Goal: Information Seeking & Learning: Learn about a topic

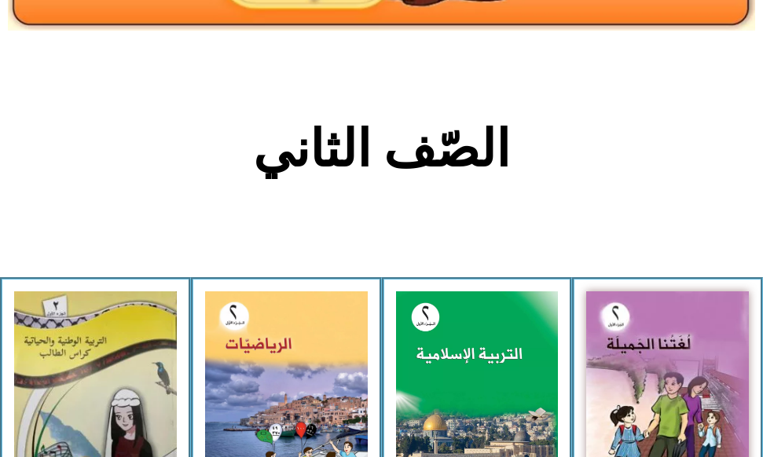
scroll to position [314, 0]
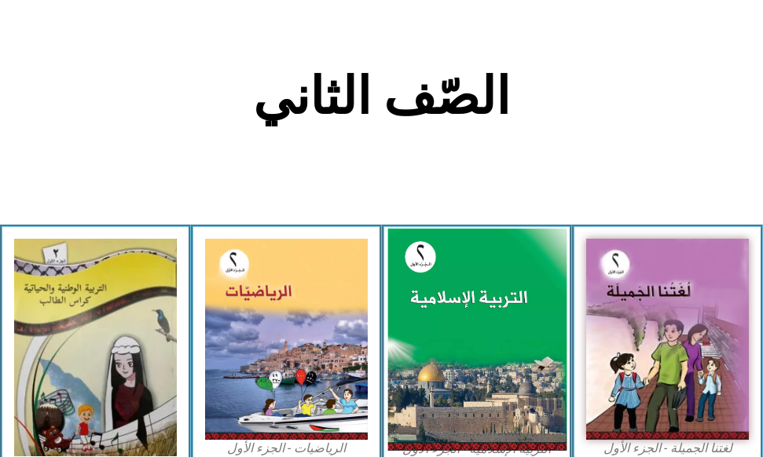
click at [422, 366] on img at bounding box center [476, 340] width 178 height 222
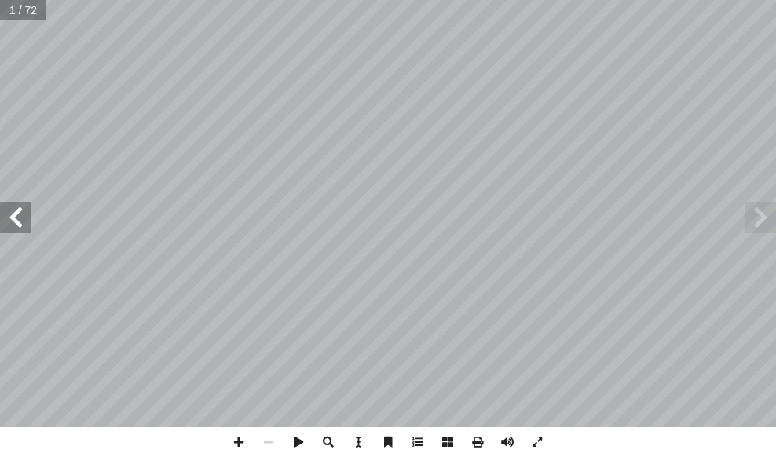
click at [11, 216] on span at bounding box center [15, 217] width 31 height 31
click at [13, 218] on span at bounding box center [15, 217] width 31 height 31
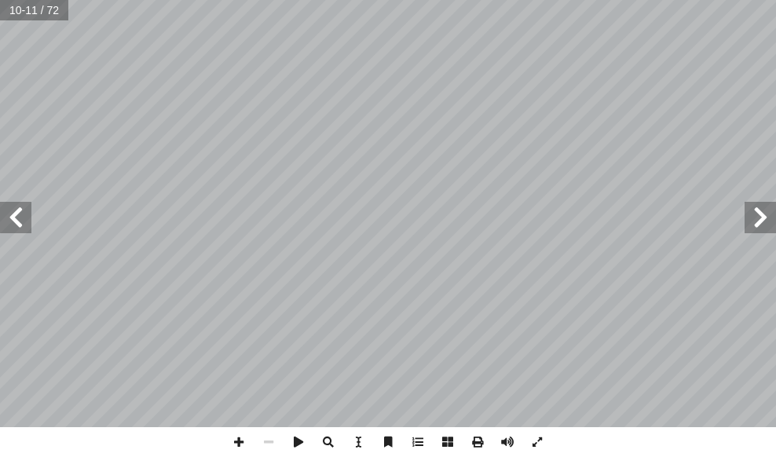
click at [15, 218] on span at bounding box center [15, 217] width 31 height 31
click at [17, 214] on span at bounding box center [15, 217] width 31 height 31
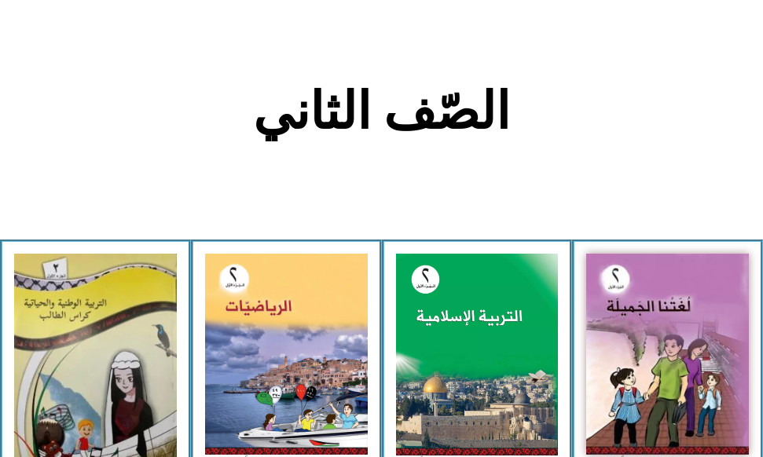
scroll to position [314, 0]
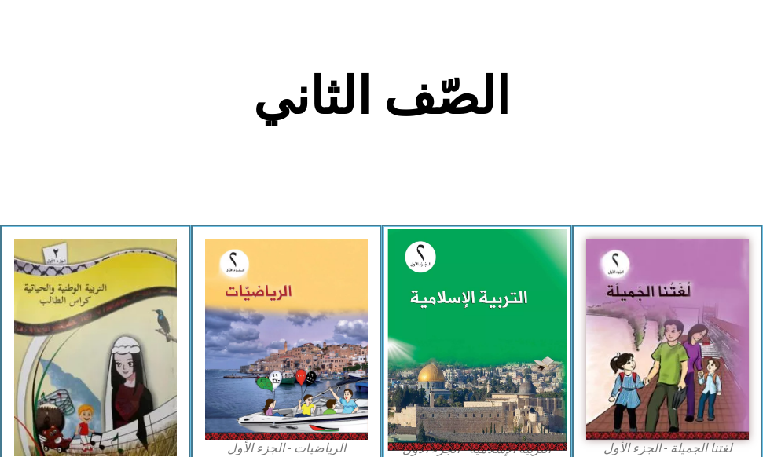
click at [486, 307] on img at bounding box center [476, 340] width 178 height 222
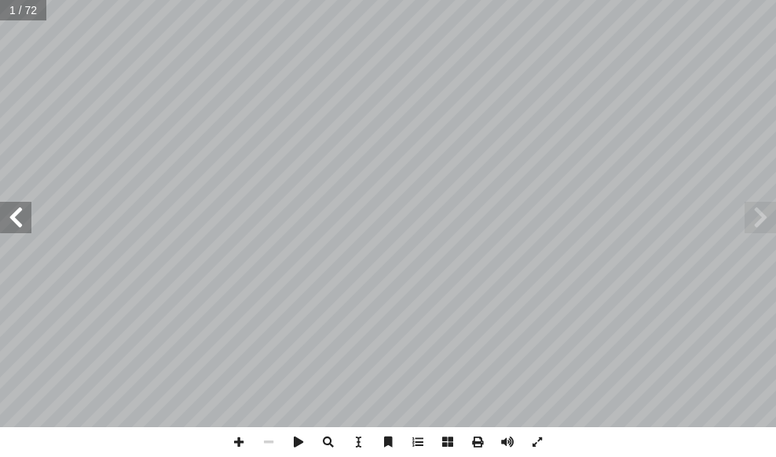
click at [13, 207] on span at bounding box center [15, 217] width 31 height 31
click at [10, 230] on span at bounding box center [15, 217] width 31 height 31
click at [11, 229] on span at bounding box center [15, 217] width 31 height 31
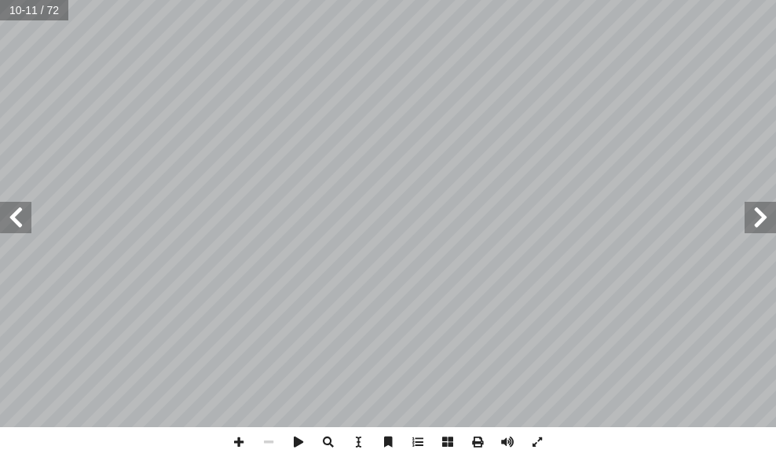
click at [11, 229] on span at bounding box center [15, 217] width 31 height 31
click at [16, 227] on span at bounding box center [15, 217] width 31 height 31
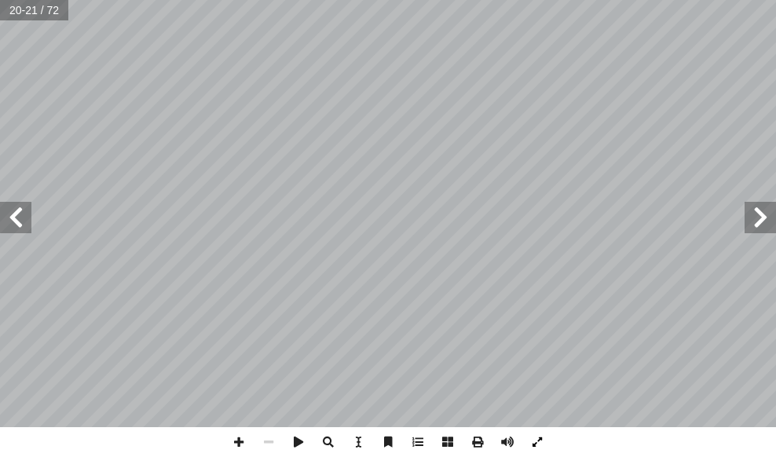
click at [530, 439] on span at bounding box center [538, 443] width 30 height 30
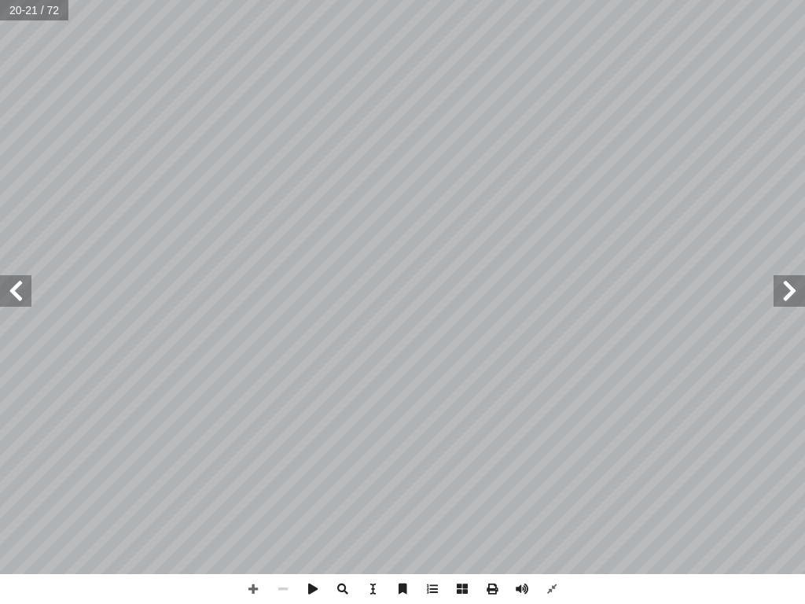
click at [18, 288] on span at bounding box center [15, 290] width 31 height 31
click at [776, 293] on span at bounding box center [788, 290] width 31 height 31
click at [21, 301] on span at bounding box center [15, 290] width 31 height 31
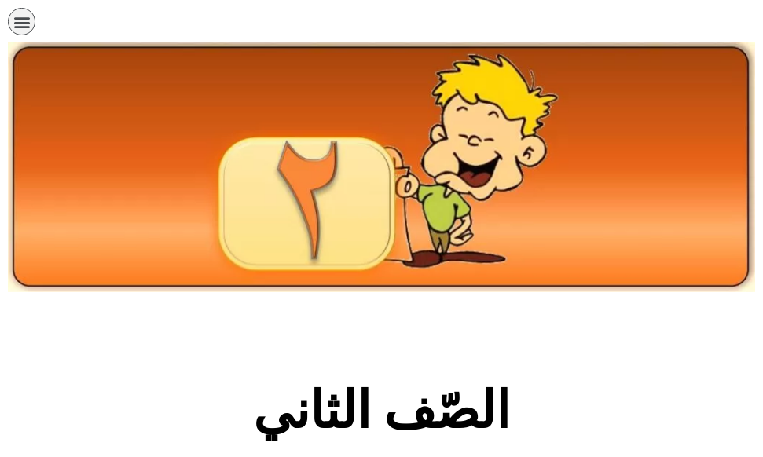
scroll to position [314, 0]
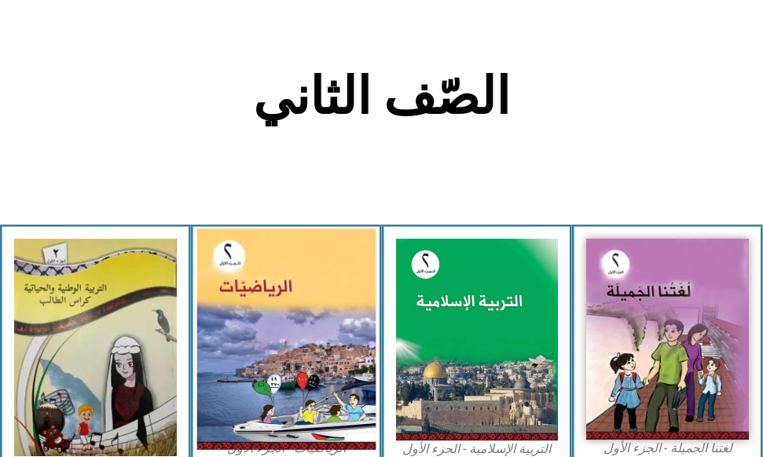
click at [265, 304] on img at bounding box center [285, 340] width 178 height 222
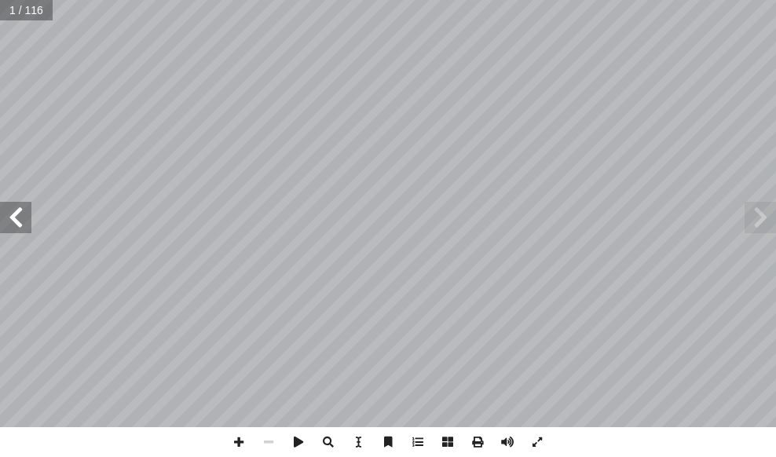
click at [14, 214] on span at bounding box center [15, 217] width 31 height 31
click at [19, 215] on span at bounding box center [15, 217] width 31 height 31
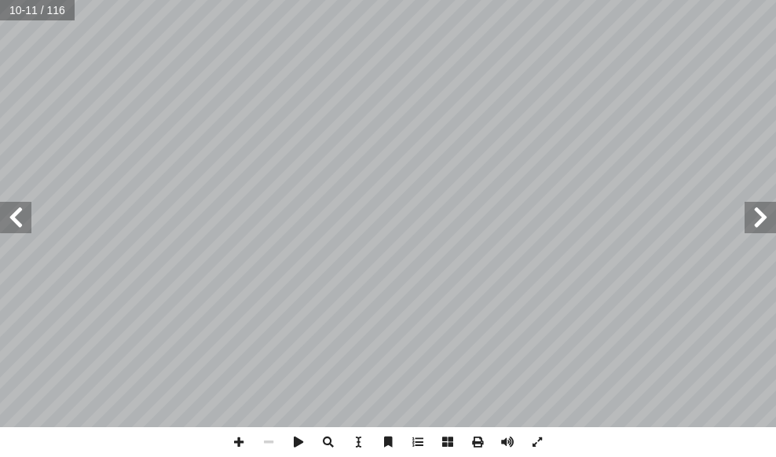
click at [19, 215] on span at bounding box center [15, 217] width 31 height 31
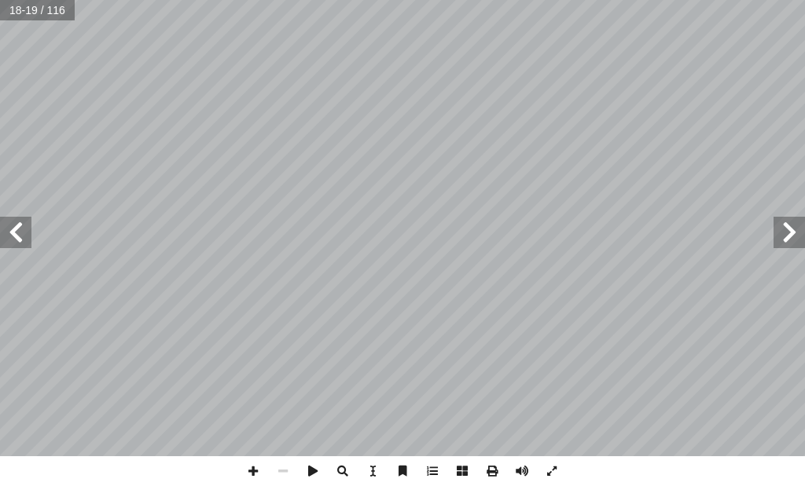
click at [19, 239] on span at bounding box center [15, 232] width 31 height 31
click at [18, 229] on span at bounding box center [15, 232] width 31 height 31
click at [553, 457] on span at bounding box center [552, 472] width 30 height 30
